Goal: Transaction & Acquisition: Obtain resource

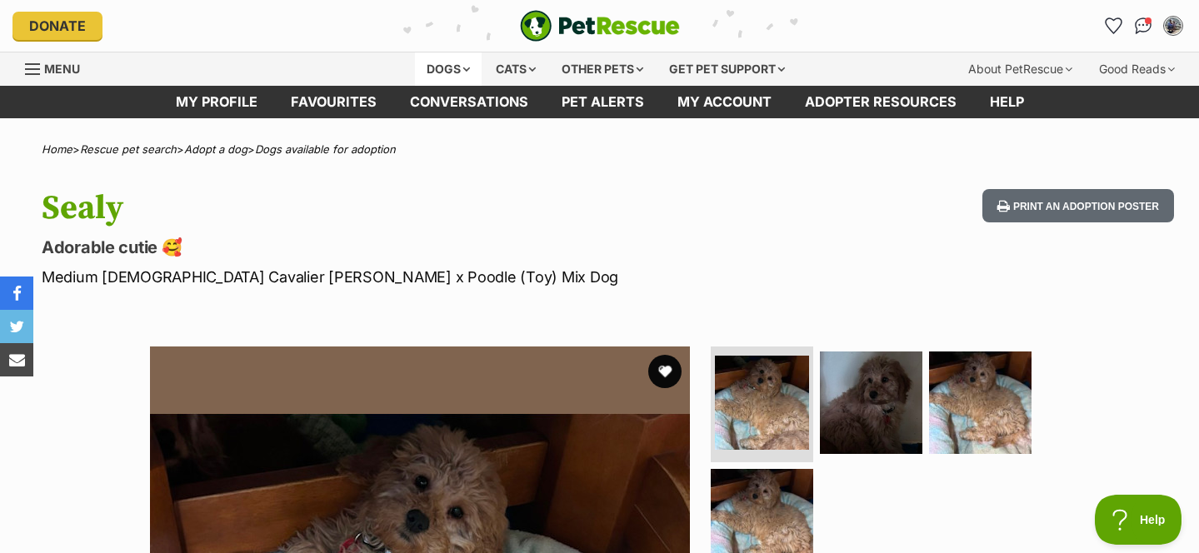
click at [433, 68] on div "Dogs" at bounding box center [448, 69] width 67 height 33
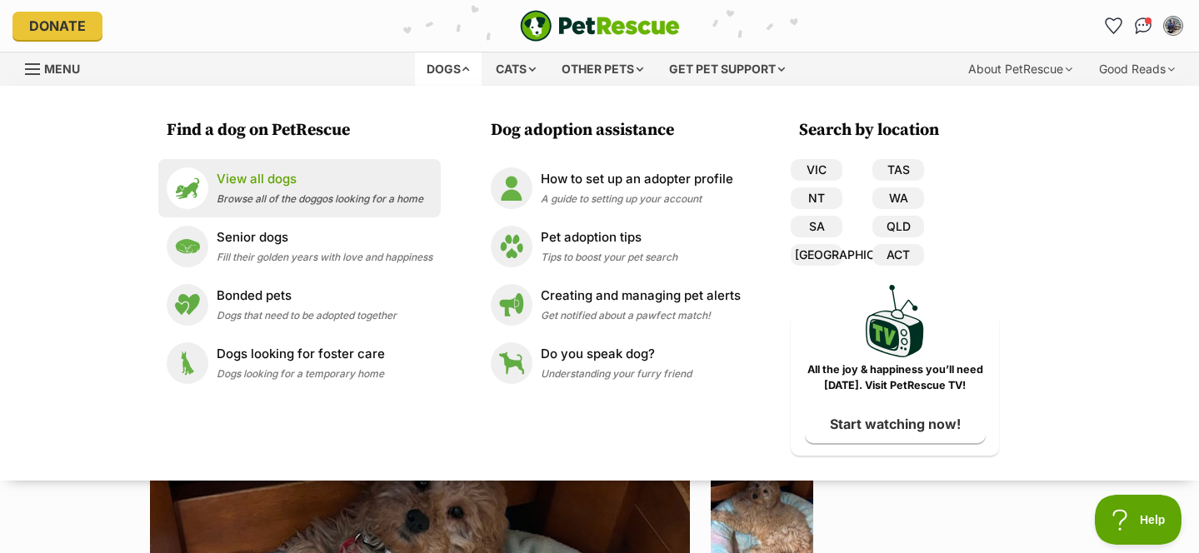
click at [258, 193] on span "Browse all of the doggos looking for a home" at bounding box center [320, 199] width 207 height 13
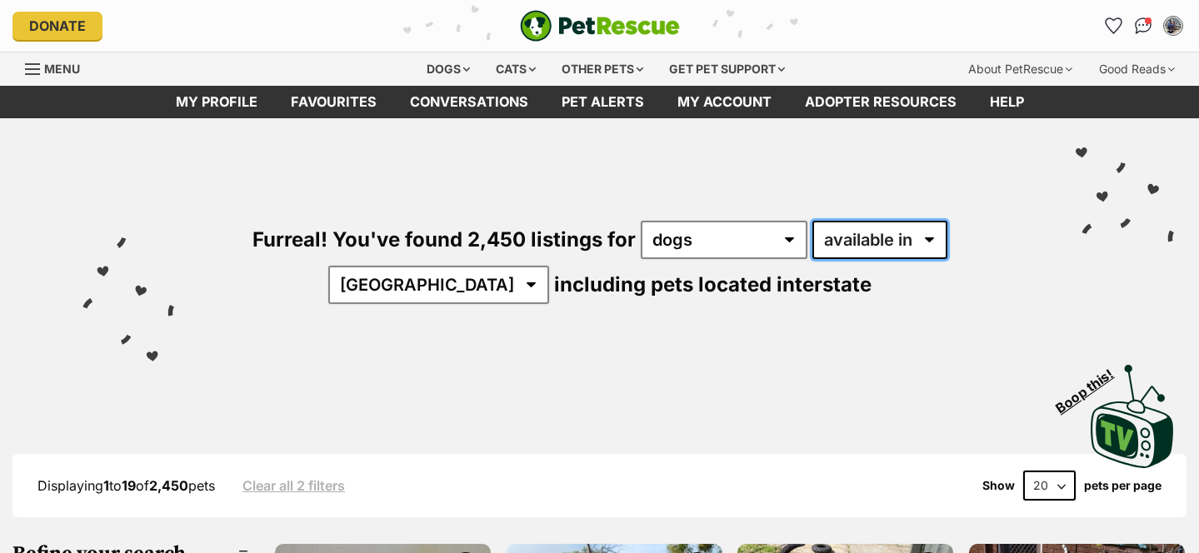
click at [813, 225] on select "available in located in" at bounding box center [880, 240] width 135 height 38
select select "disabled"
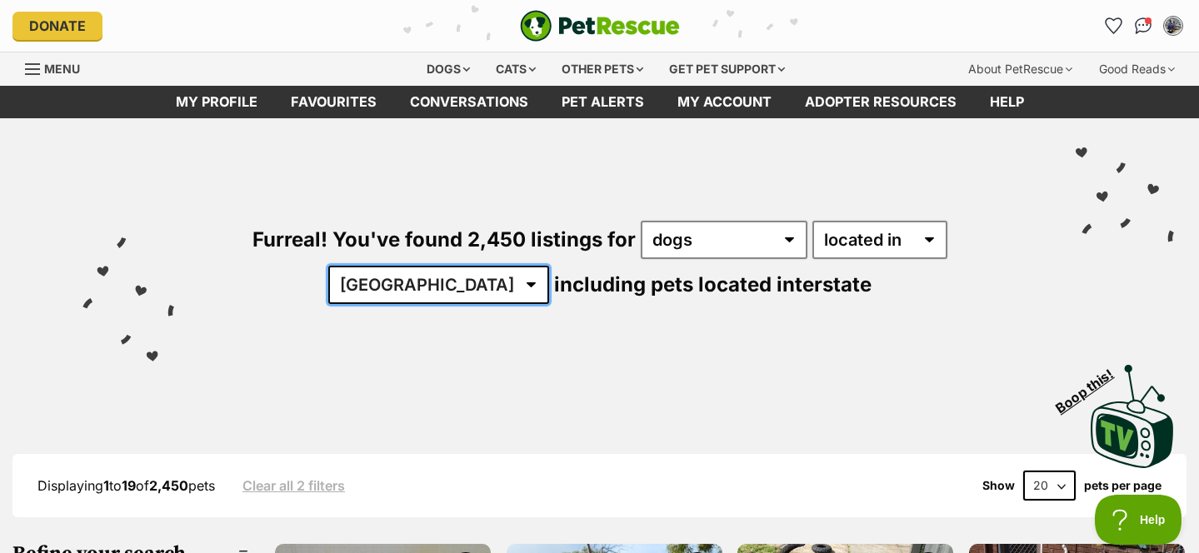
click at [549, 266] on select "[GEOGRAPHIC_DATA] [GEOGRAPHIC_DATA] [GEOGRAPHIC_DATA] [GEOGRAPHIC_DATA] [GEOGRA…" at bounding box center [438, 285] width 221 height 38
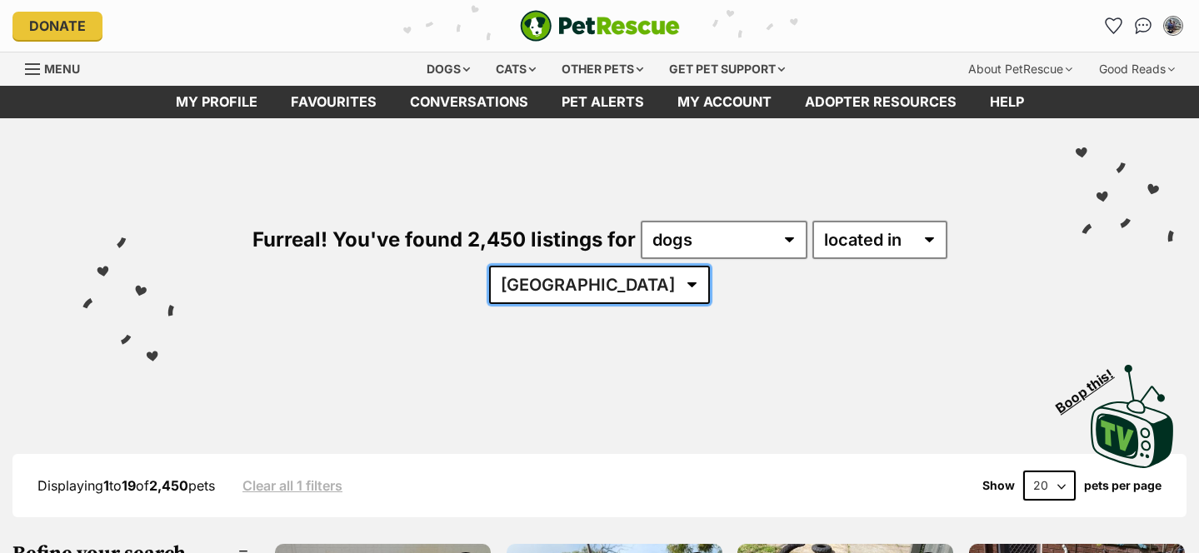
click at [710, 266] on select "[GEOGRAPHIC_DATA] [GEOGRAPHIC_DATA] [GEOGRAPHIC_DATA] [GEOGRAPHIC_DATA] [GEOGRA…" at bounding box center [599, 285] width 221 height 38
select select "[GEOGRAPHIC_DATA]"
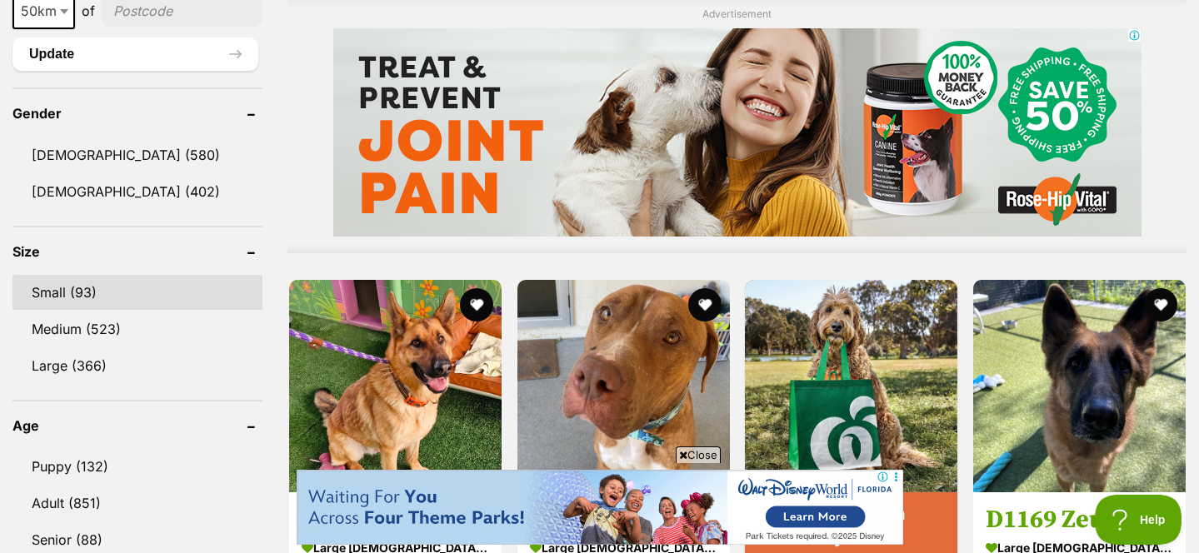
click at [163, 275] on link "Small (93)" at bounding box center [138, 292] width 250 height 35
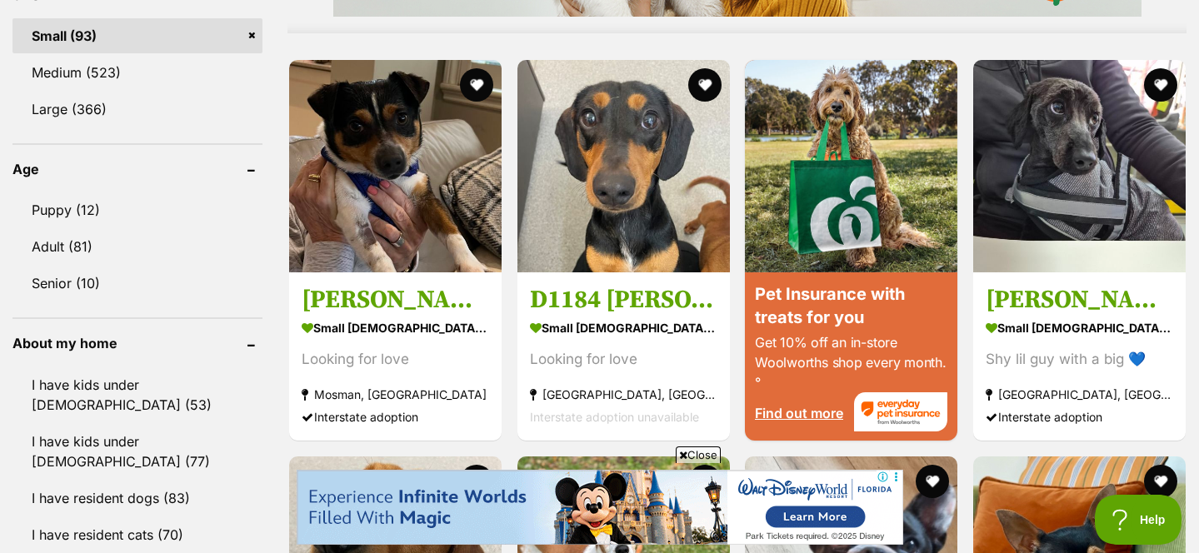
scroll to position [1574, 0]
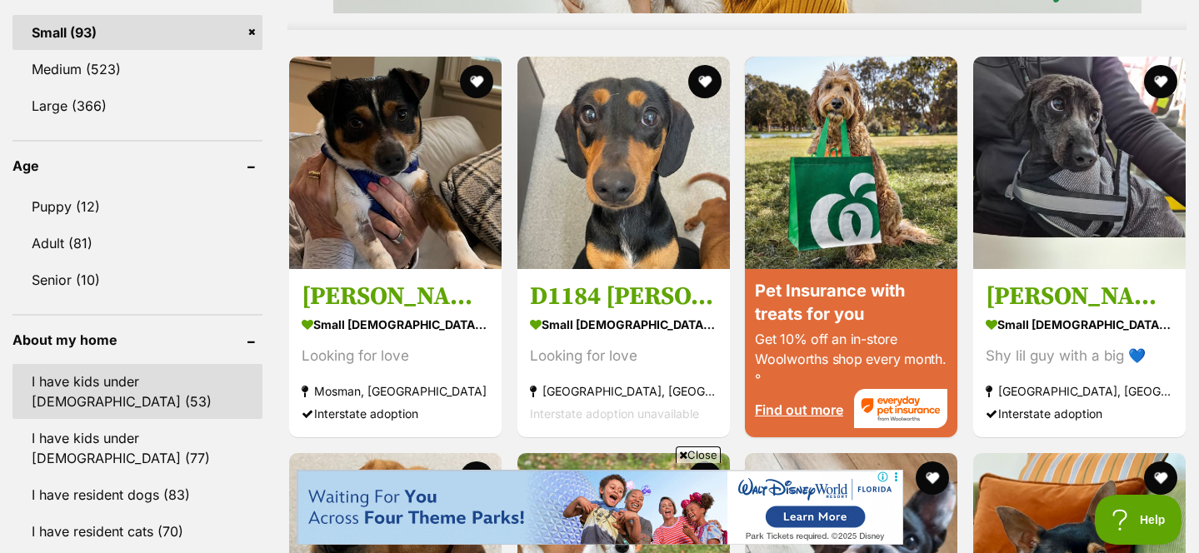
click at [168, 381] on link "I have kids under 5 years old (53)" at bounding box center [138, 391] width 250 height 55
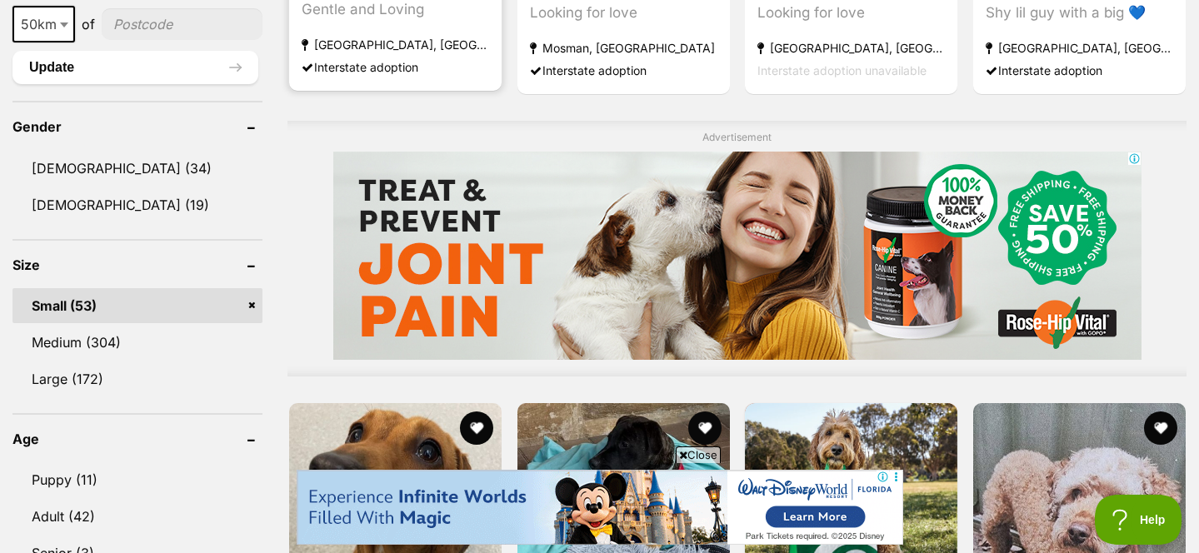
scroll to position [1219, 0]
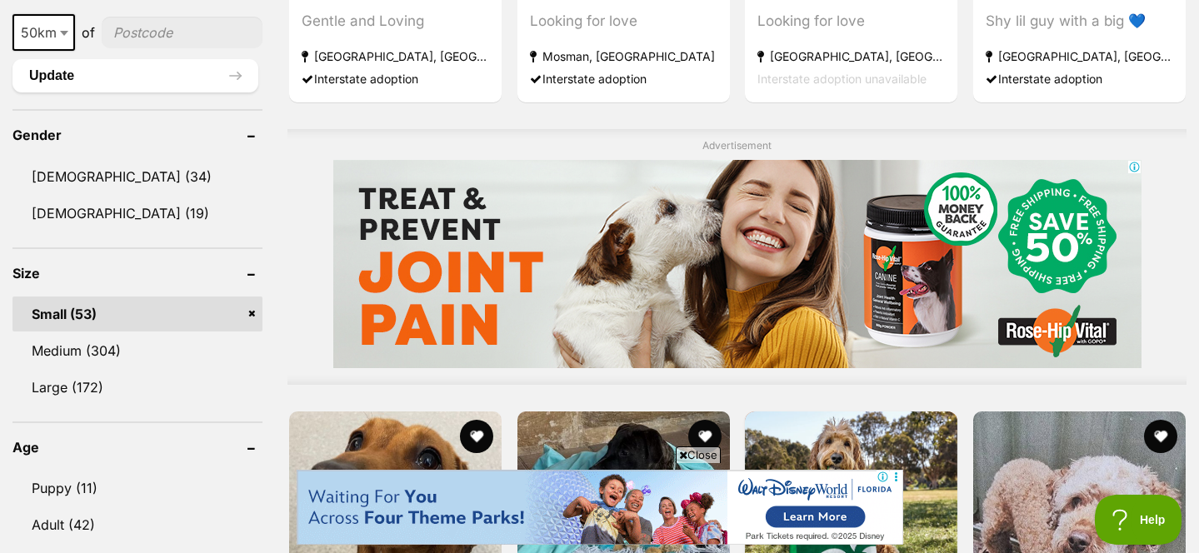
click at [138, 25] on input"] "postcode" at bounding box center [182, 33] width 161 height 32
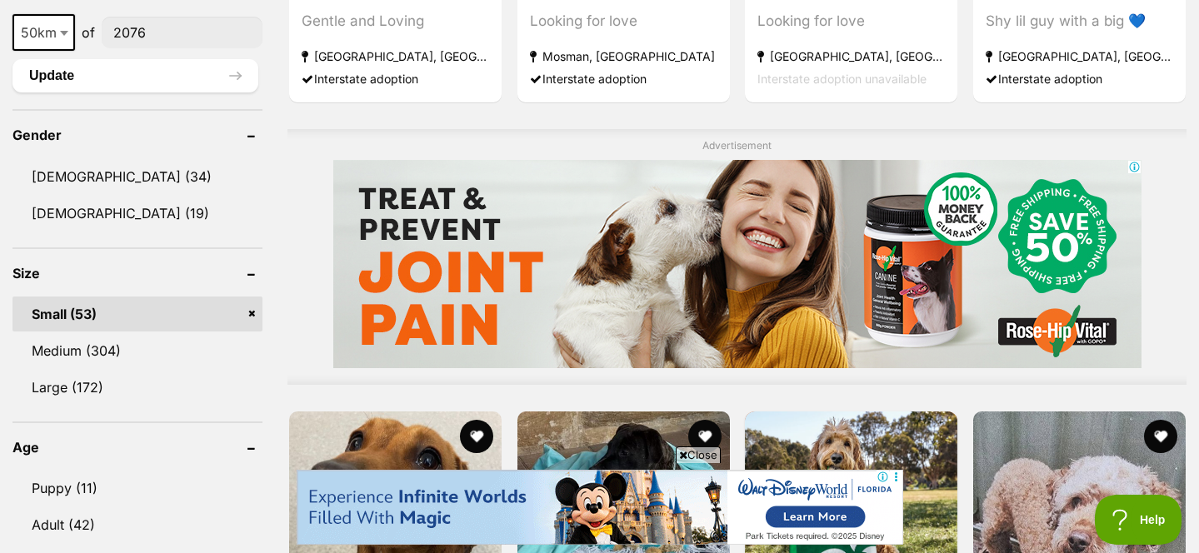
type input"] "2076"
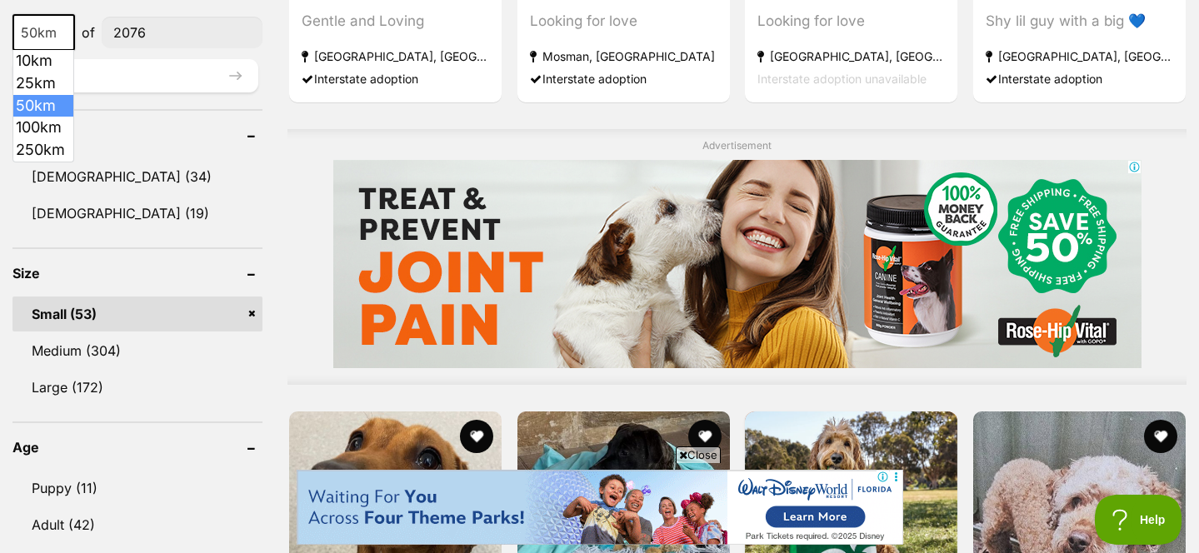
click at [43, 28] on span "50km" at bounding box center [43, 32] width 59 height 23
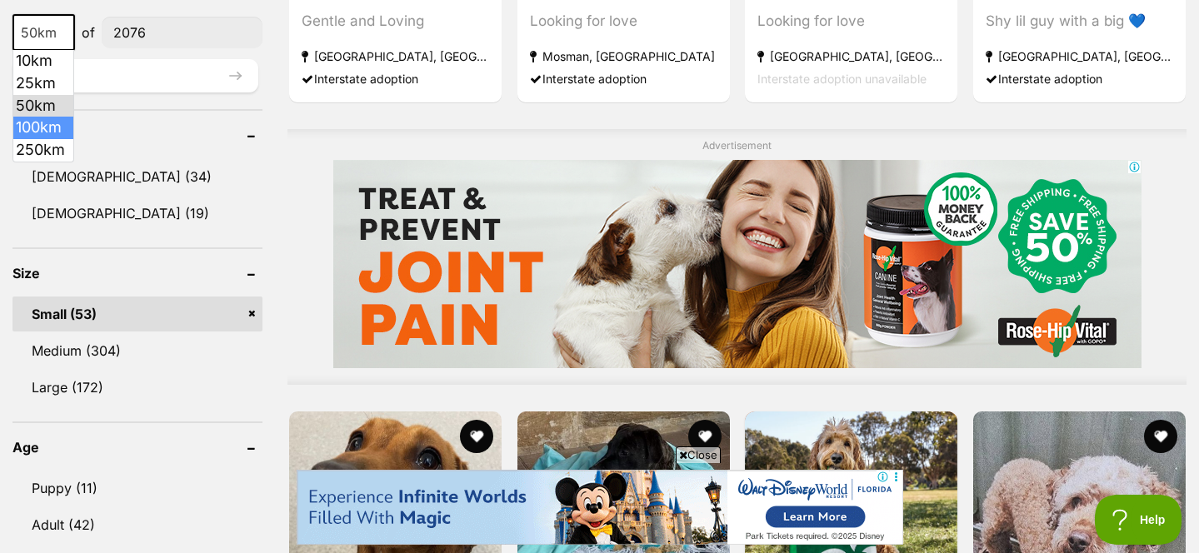
select select "100"
click at [123, 78] on button "Update" at bounding box center [136, 75] width 246 height 33
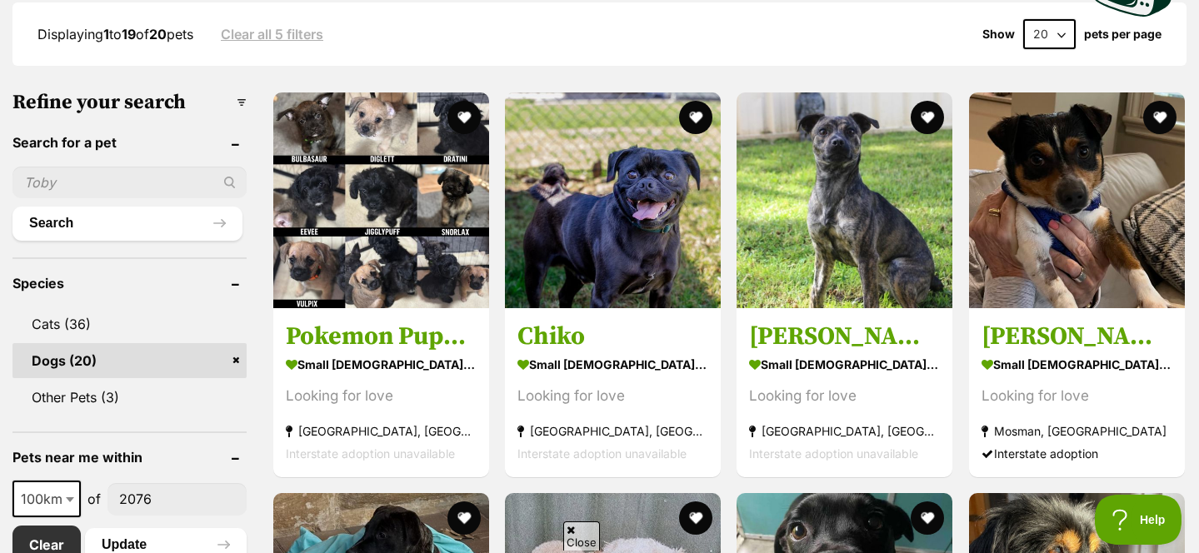
scroll to position [499, 0]
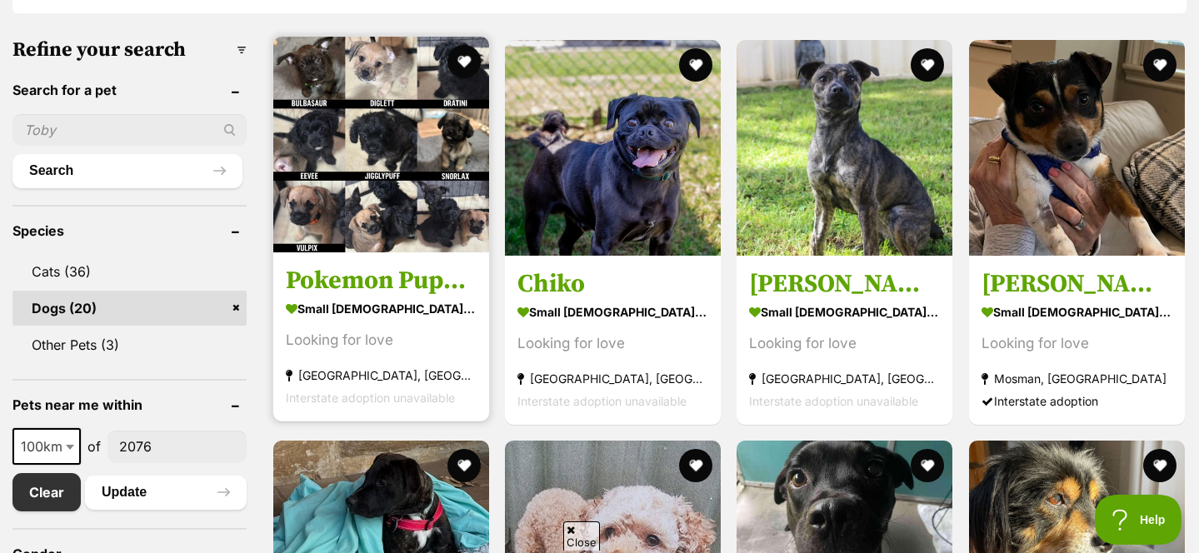
click at [395, 166] on img at bounding box center [381, 145] width 216 height 216
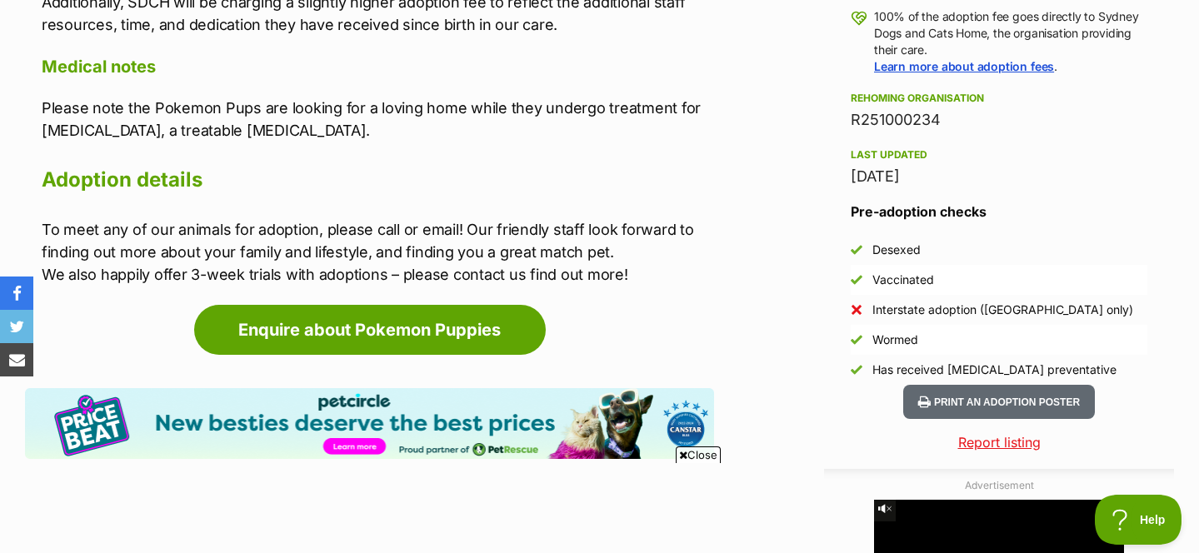
scroll to position [1267, 0]
